Goal: Book appointment/travel/reservation

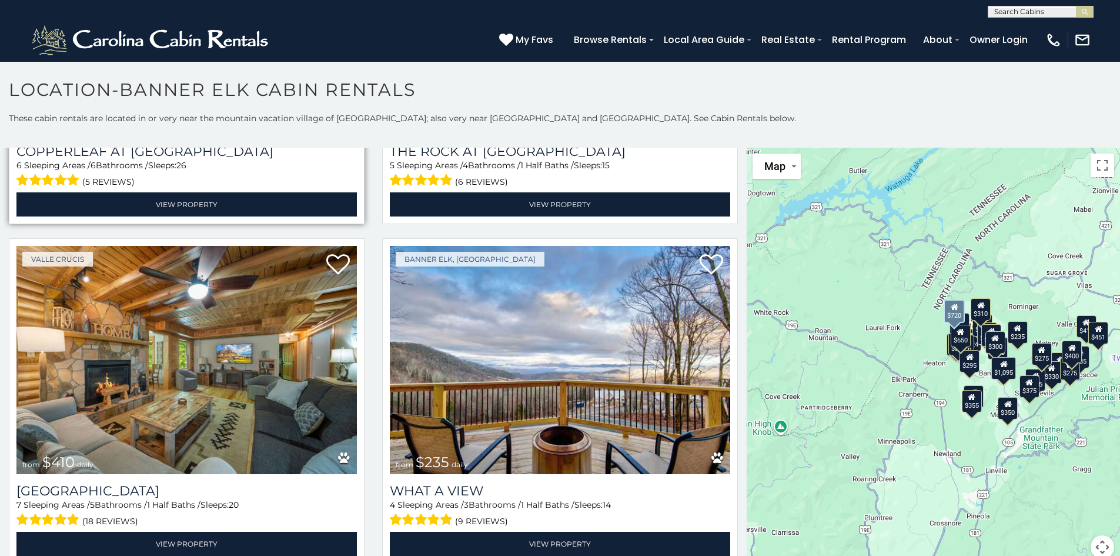
scroll to position [1294, 0]
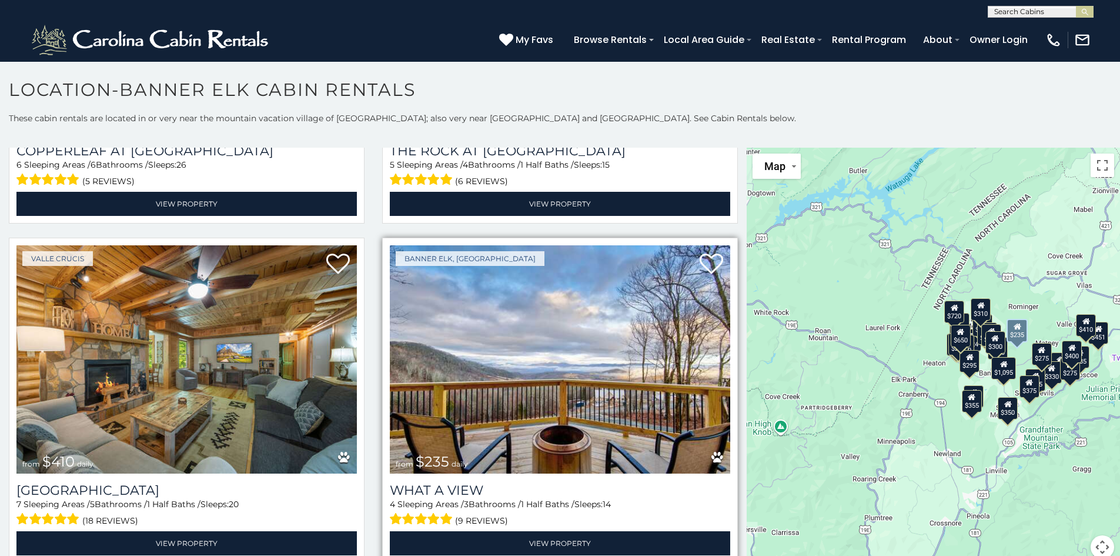
click at [510, 498] on div "4 Sleeping Areas / 3 Bathrooms / 1 Half Baths / Sleeps: 14 (9 reviews)" at bounding box center [560, 513] width 340 height 30
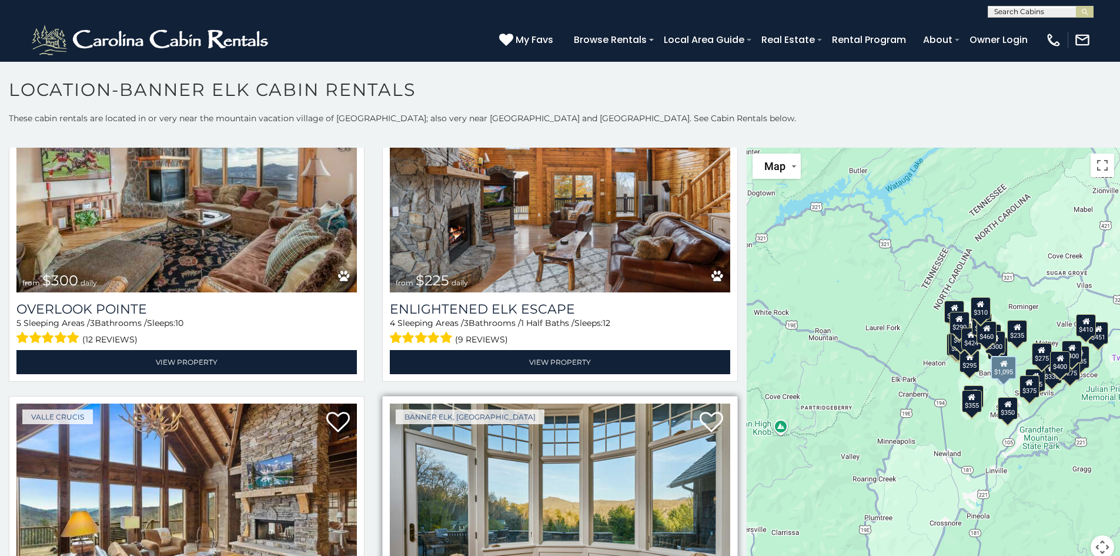
scroll to position [0, 0]
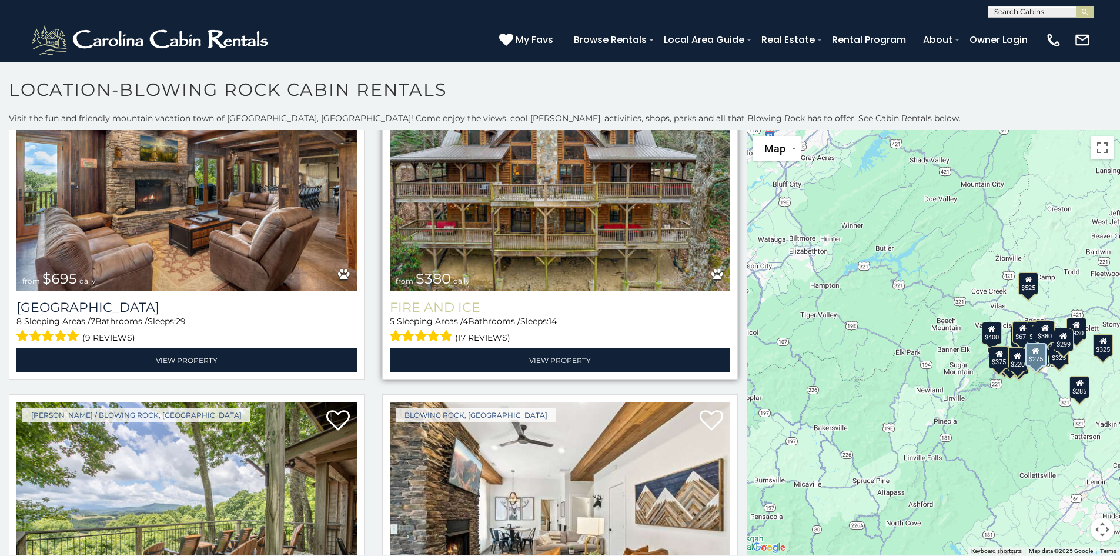
scroll to position [412, 0]
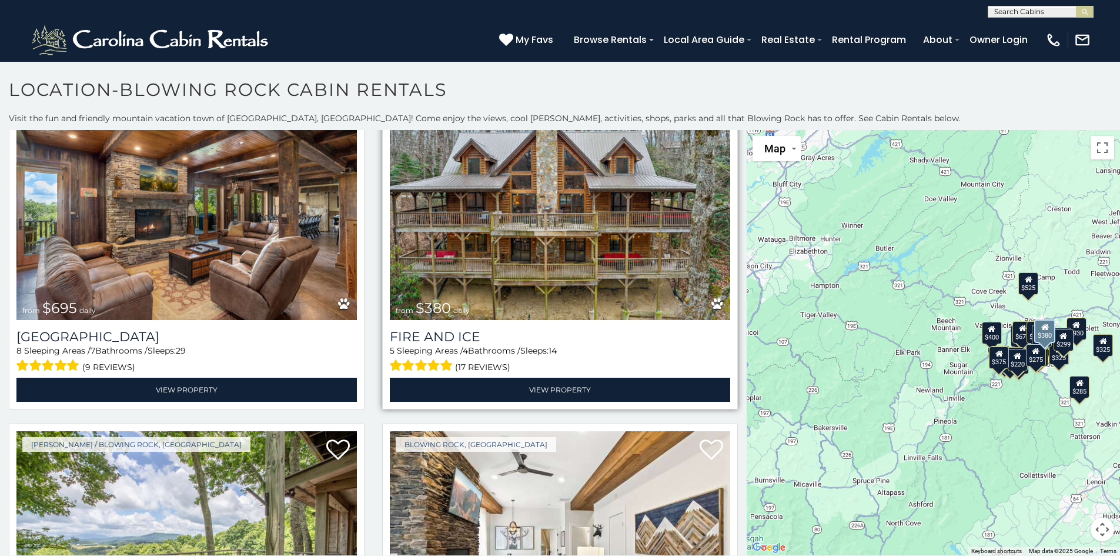
click at [565, 208] on img at bounding box center [560, 206] width 340 height 228
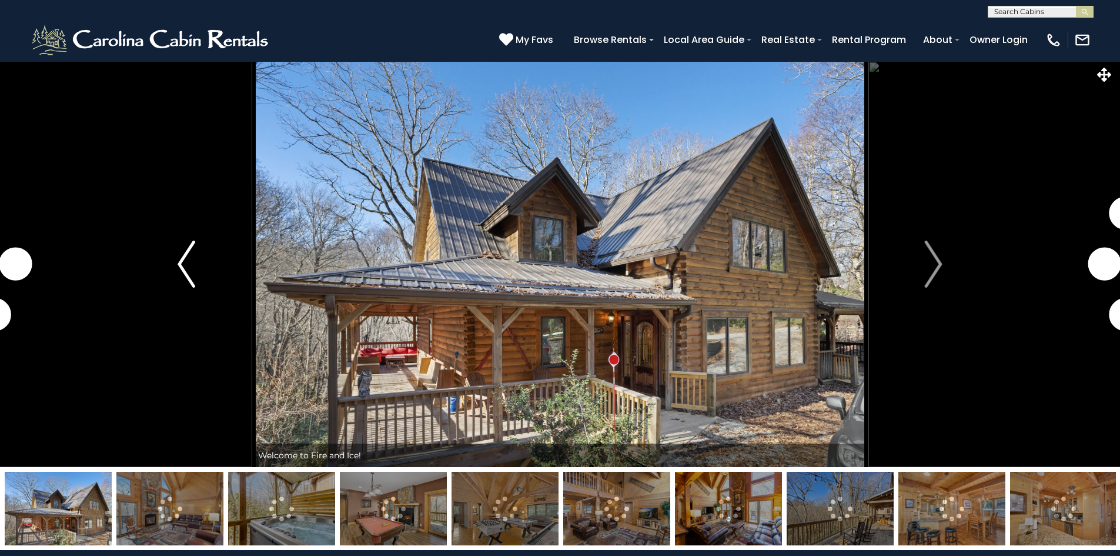
click at [190, 265] on img "Previous" at bounding box center [187, 264] width 18 height 47
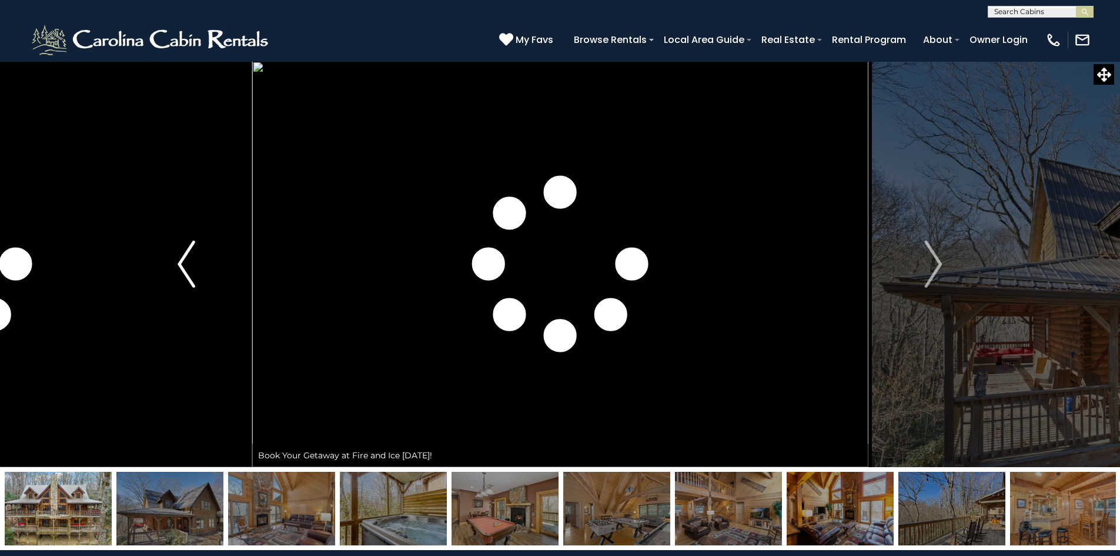
click at [190, 265] on img "Previous" at bounding box center [187, 264] width 18 height 47
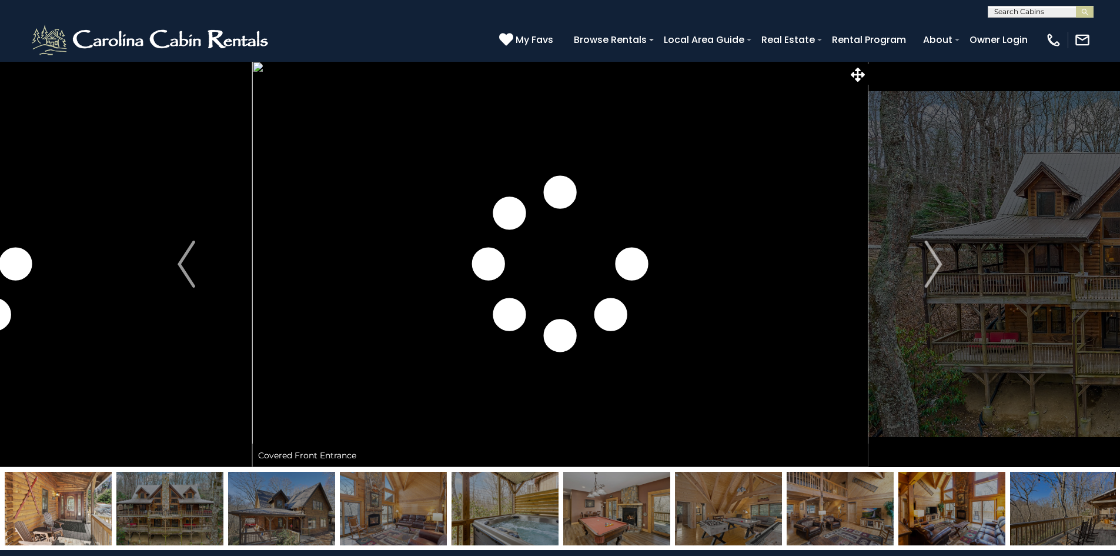
click at [300, 535] on img at bounding box center [281, 509] width 107 height 74
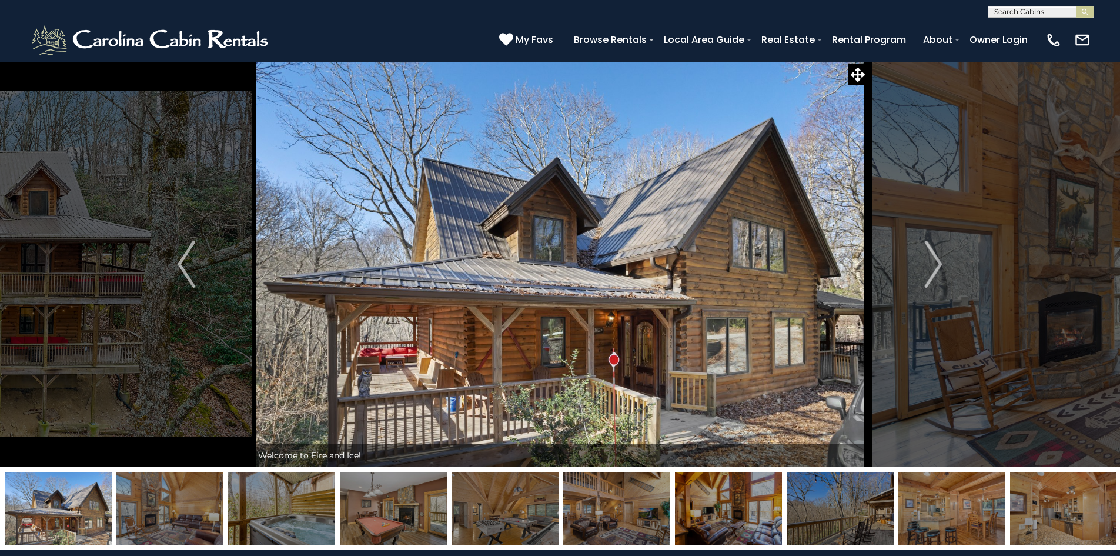
click at [642, 513] on img at bounding box center [616, 509] width 107 height 74
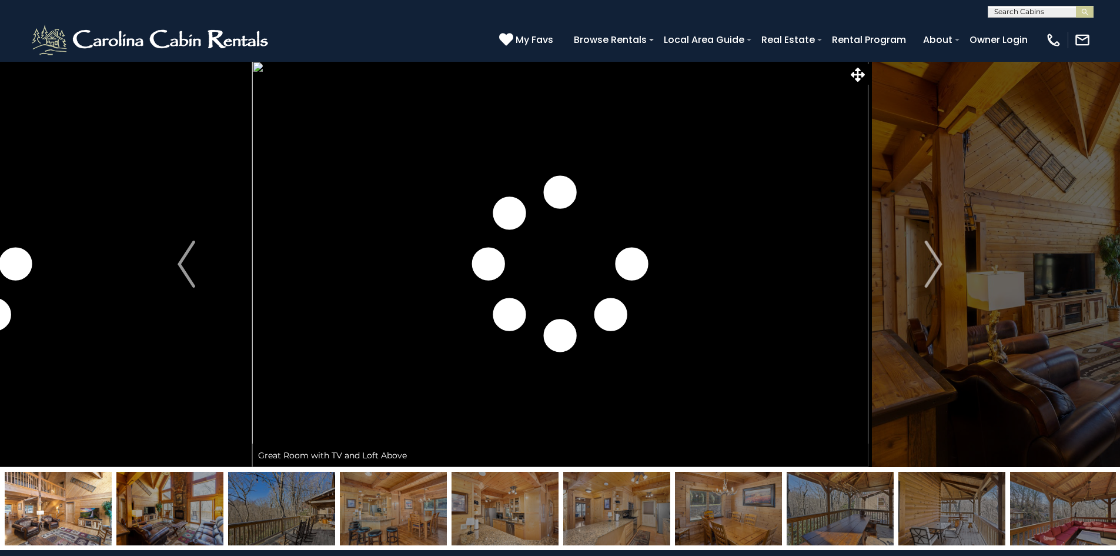
click at [519, 514] on img at bounding box center [505, 509] width 107 height 74
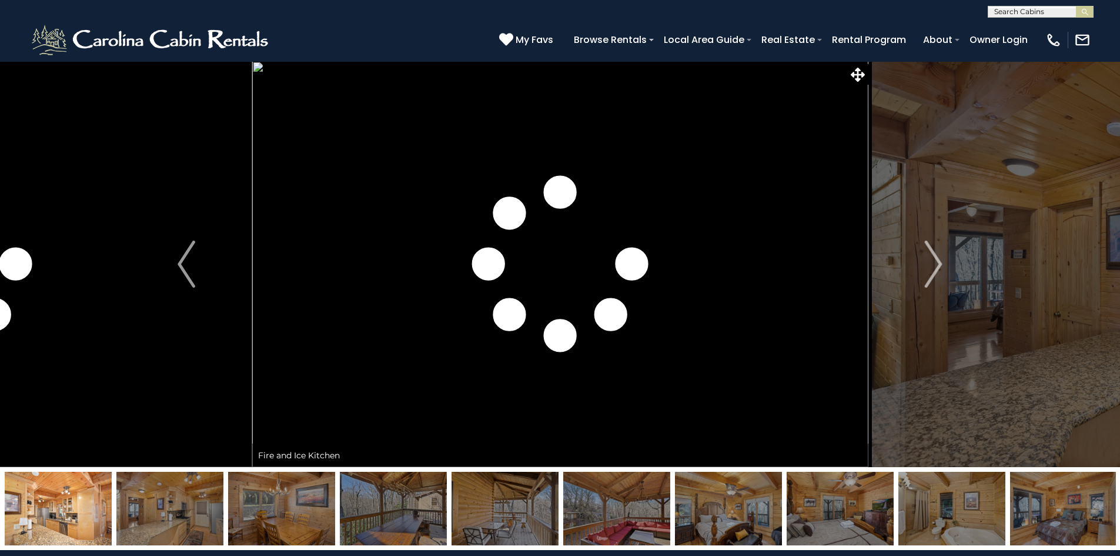
click at [645, 513] on img at bounding box center [616, 509] width 107 height 74
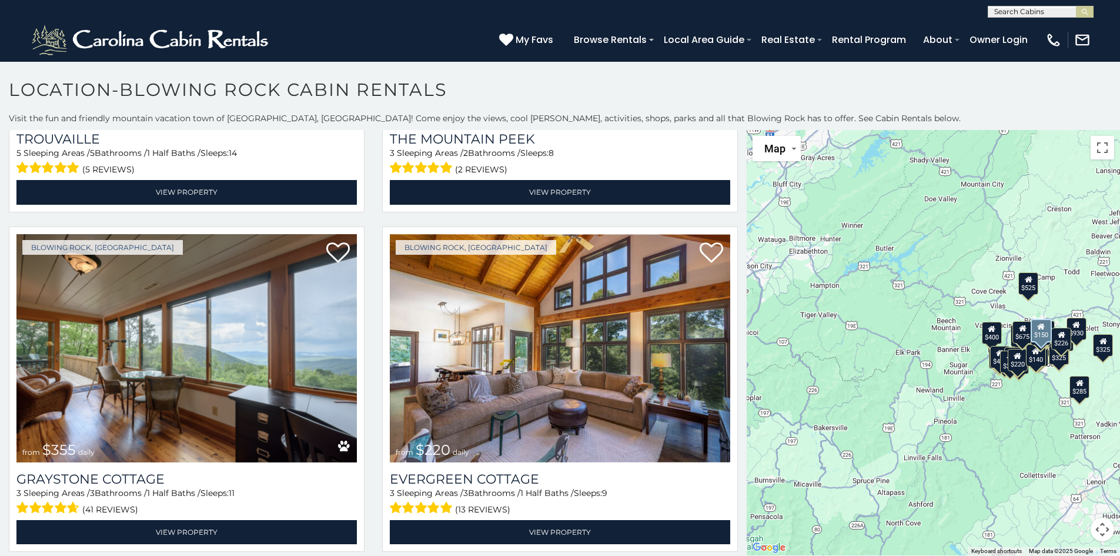
scroll to position [4411, 0]
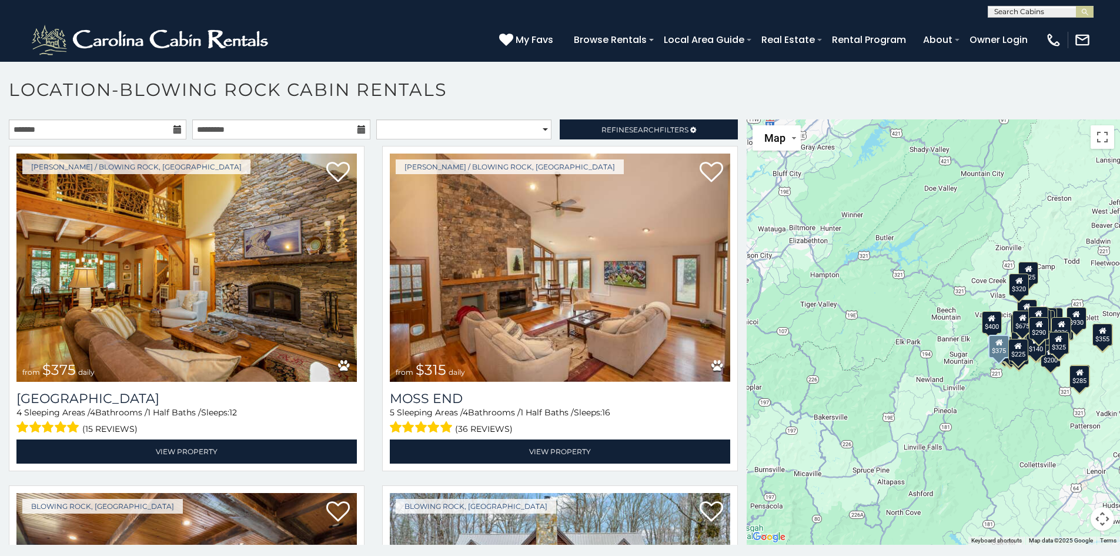
click at [177, 132] on icon at bounding box center [177, 129] width 8 height 8
